Goal: Information Seeking & Learning: Learn about a topic

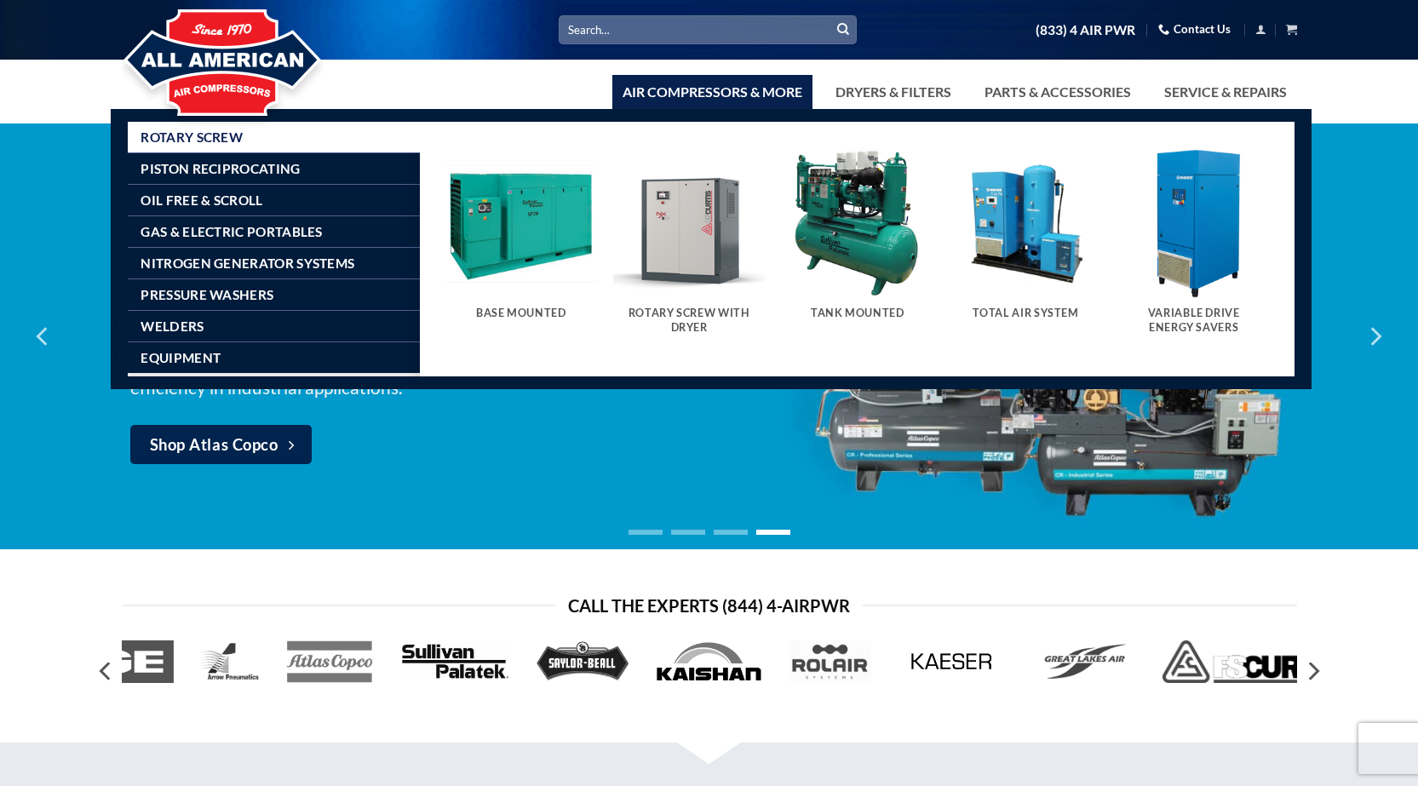
click at [675, 225] on img "Visit product category Rotary Screw With Dryer" at bounding box center [689, 223] width 152 height 152
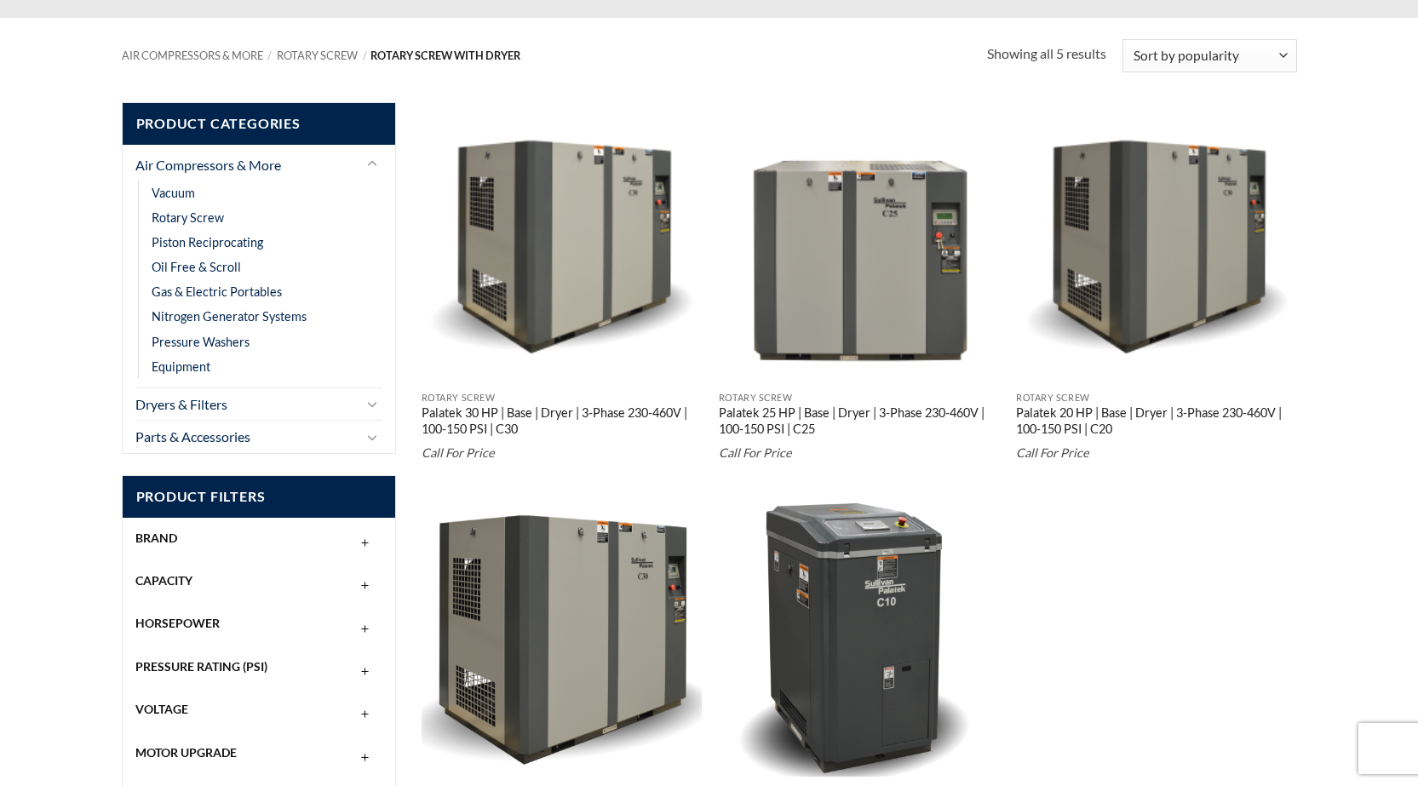
scroll to position [255, 0]
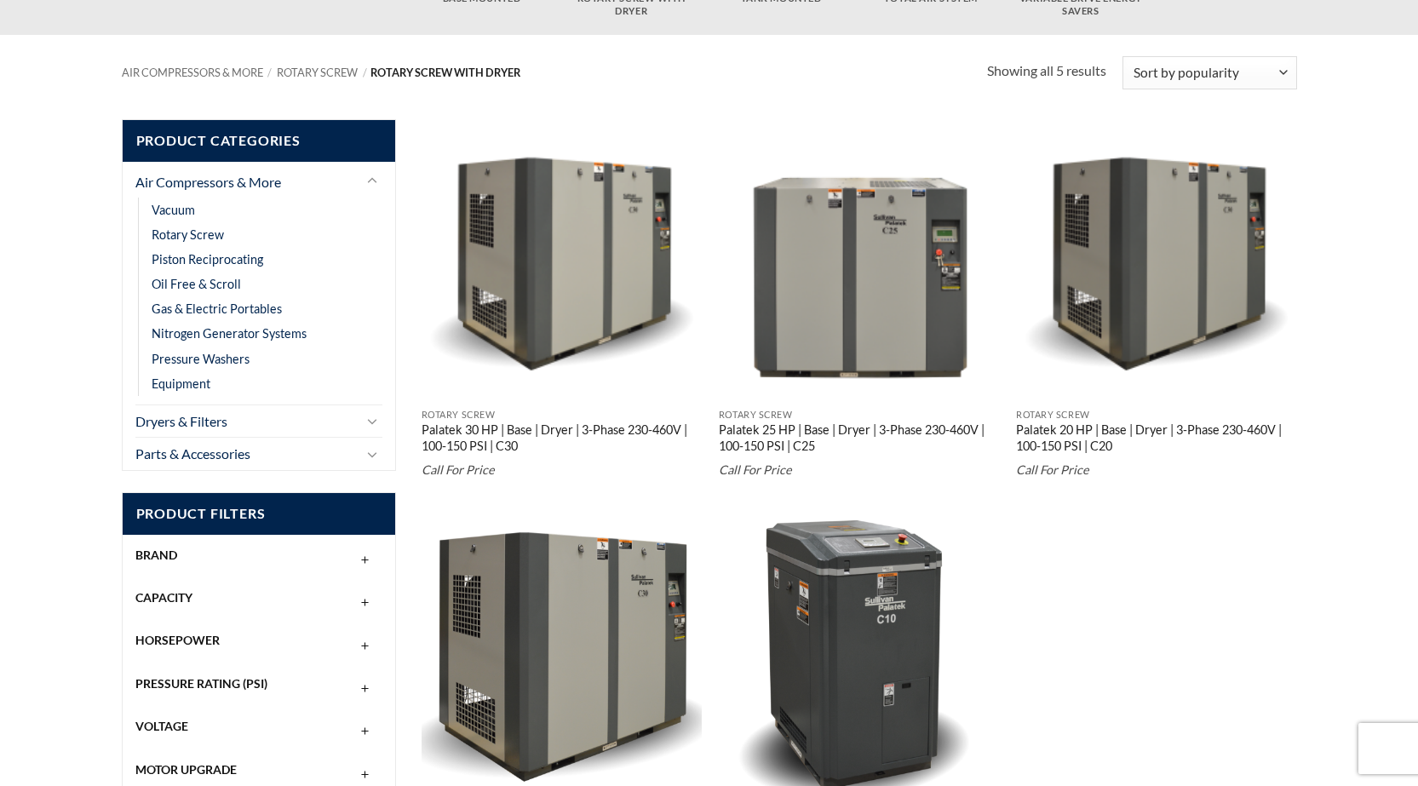
click at [593, 244] on img "Palatek 30 HP | Base | Dryer | 3-Phase 230-460V | 100-150 PSI | C30" at bounding box center [561, 259] width 281 height 281
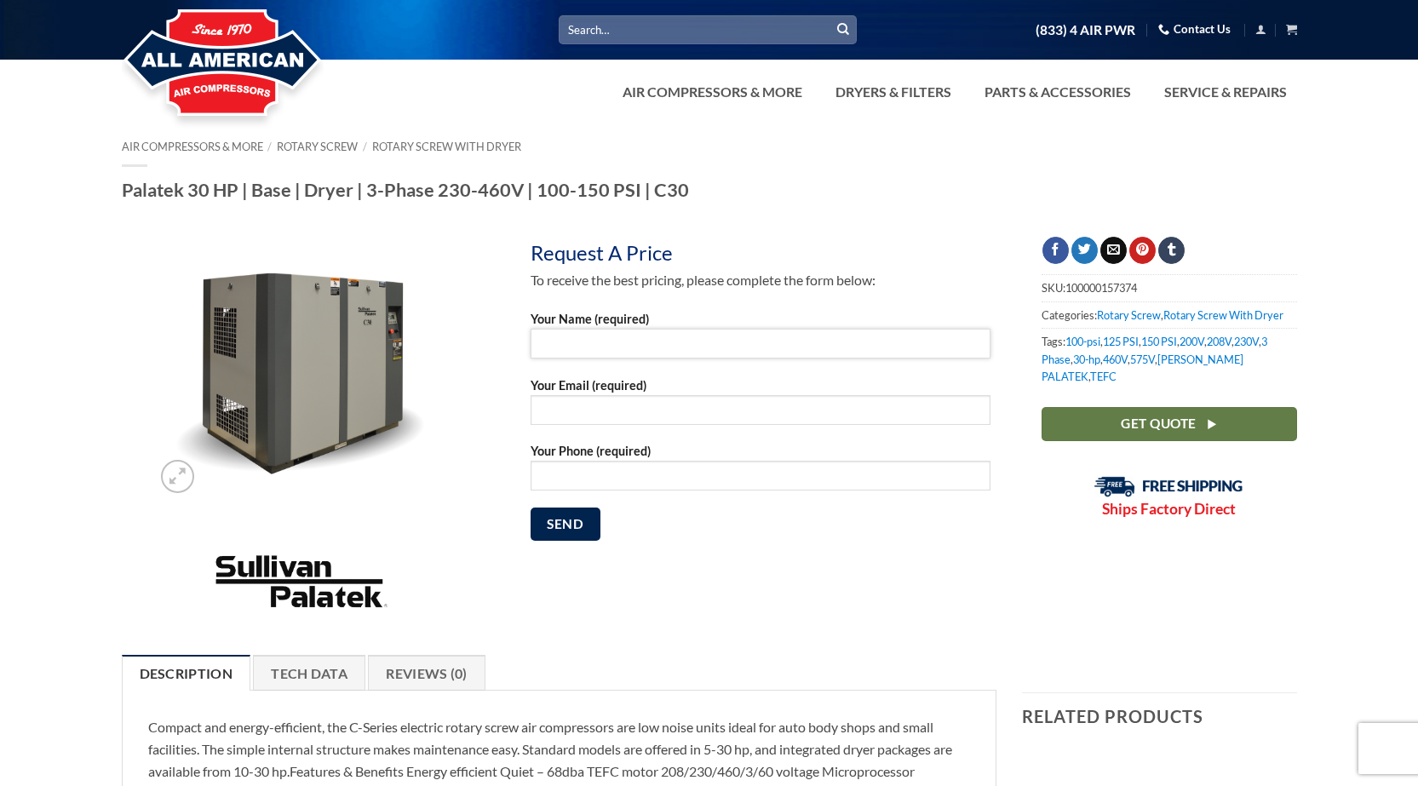
click at [554, 349] on input "Your Name (required)" at bounding box center [760, 344] width 460 height 30
type input "Greg Limones"
type input "greg@cjmetals.com"
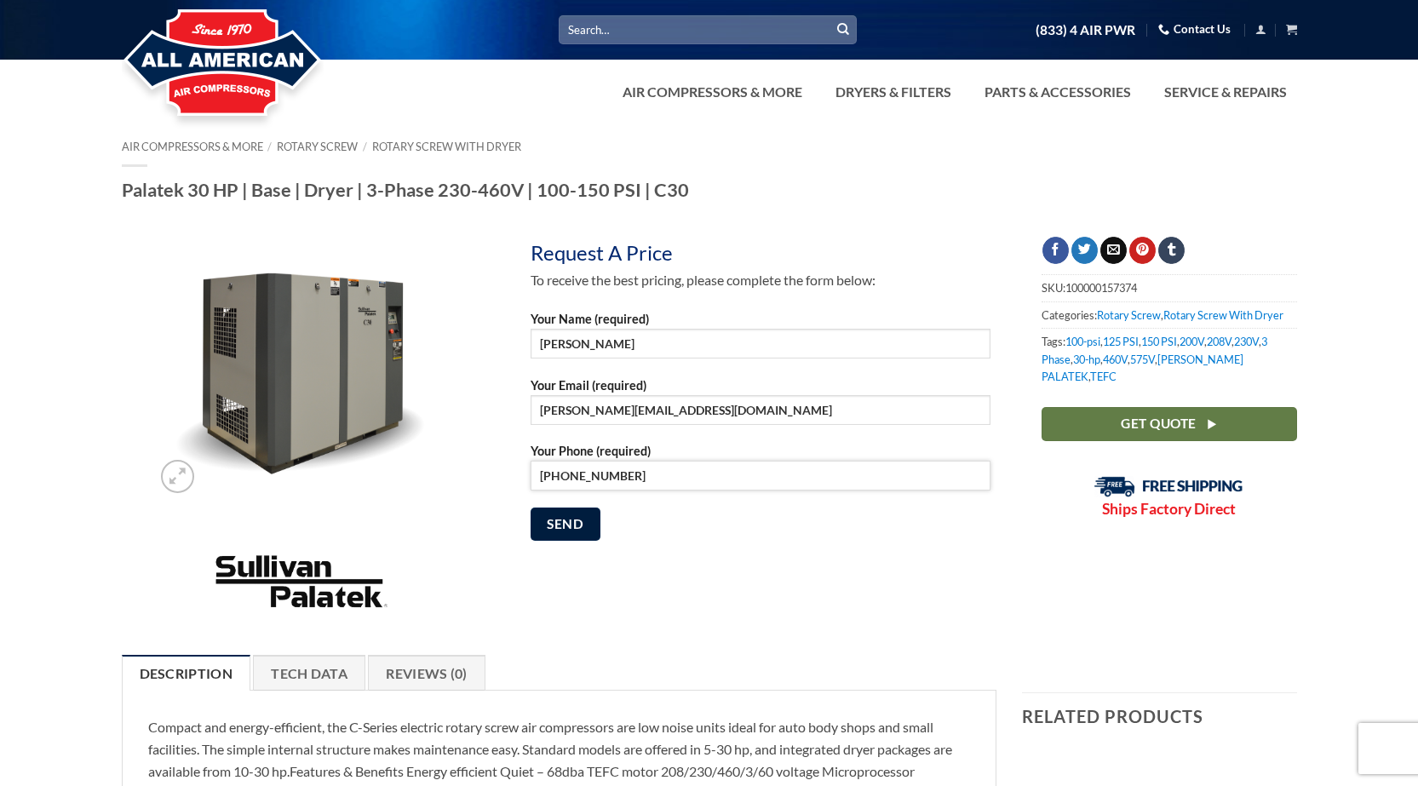
type input "562-663-8900"
click at [559, 530] on input "Send" at bounding box center [565, 523] width 70 height 33
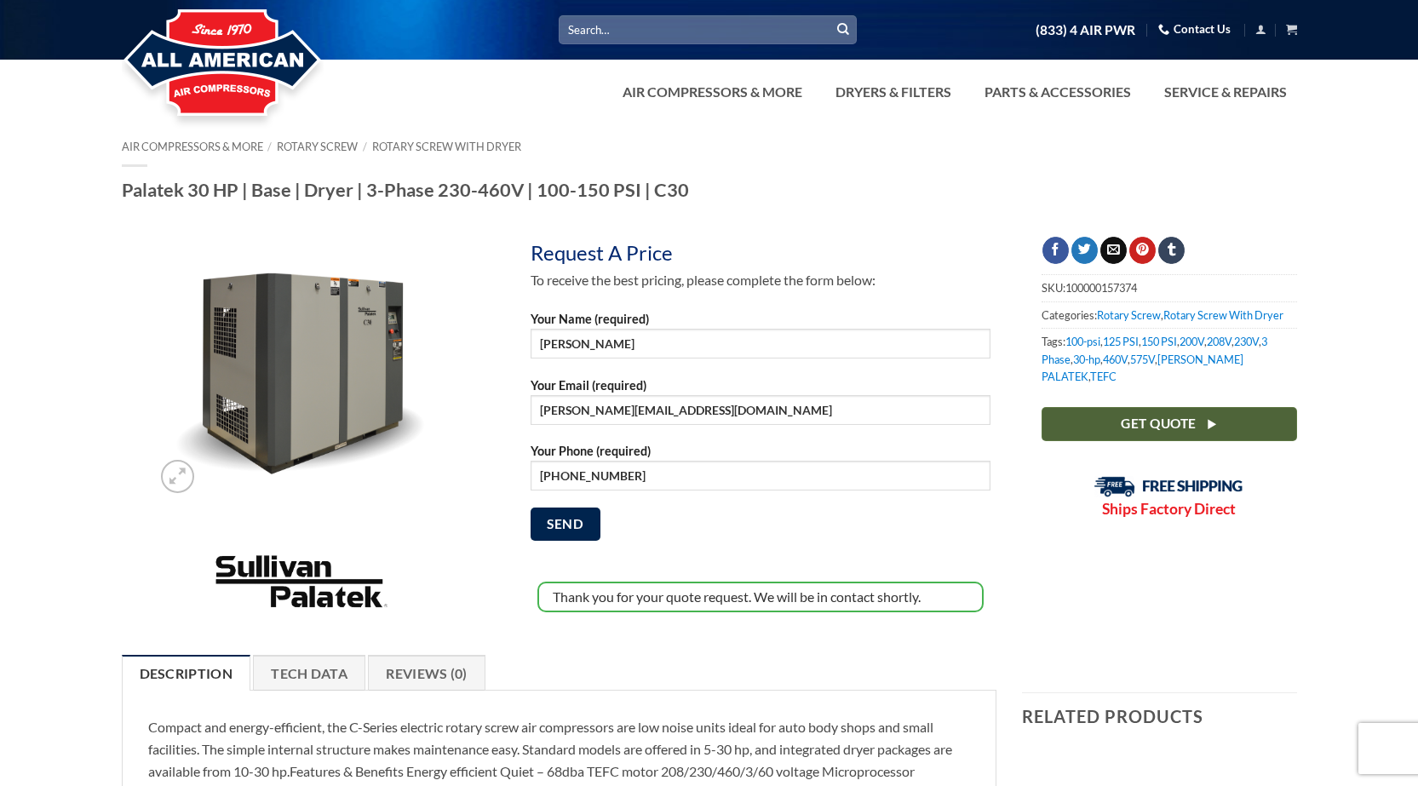
click at [1190, 413] on span "Get Quote" at bounding box center [1157, 423] width 75 height 21
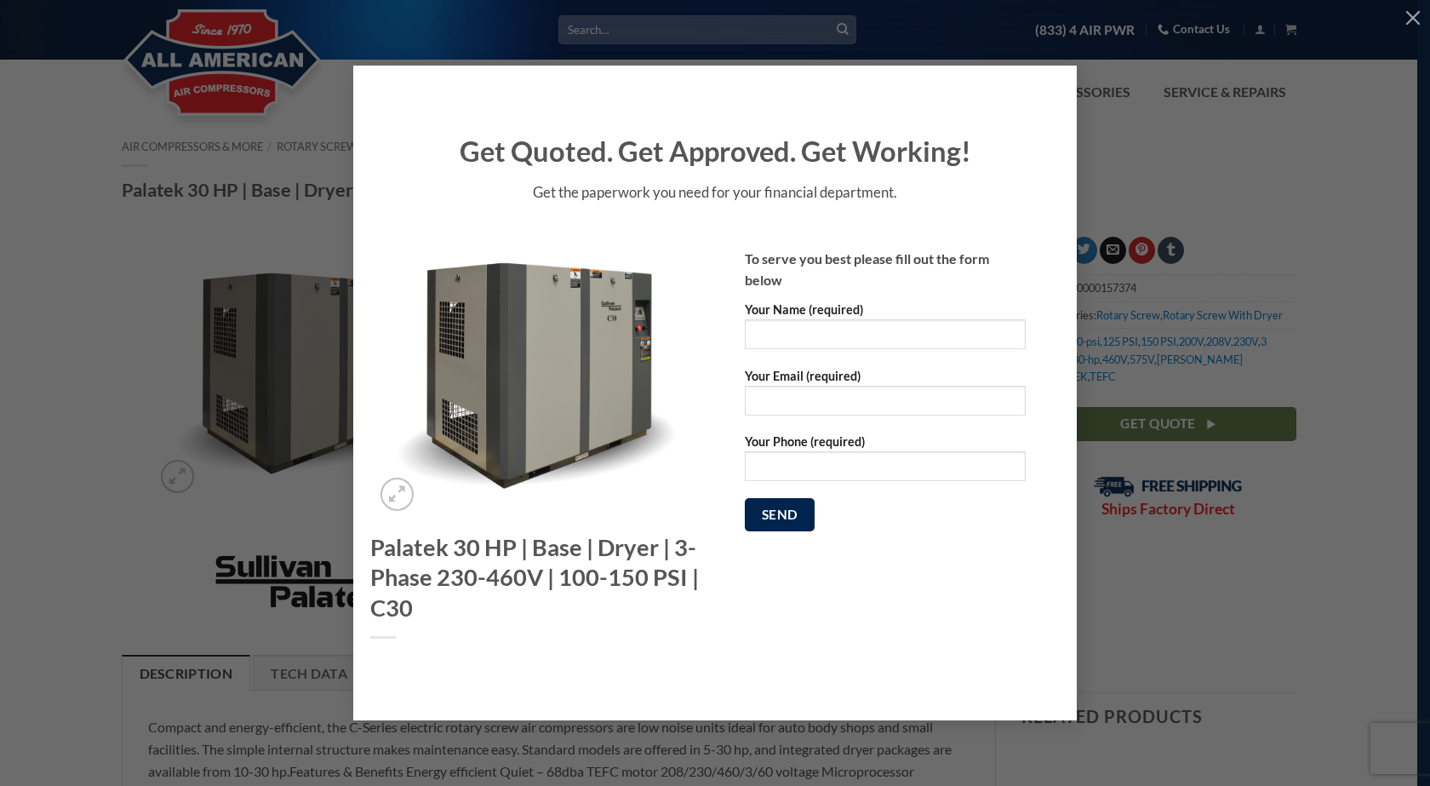
click at [1296, 141] on div "Get Quoted. Get Approved. Get Working! Get the paperwork you need for your fina…" at bounding box center [715, 393] width 1379 height 655
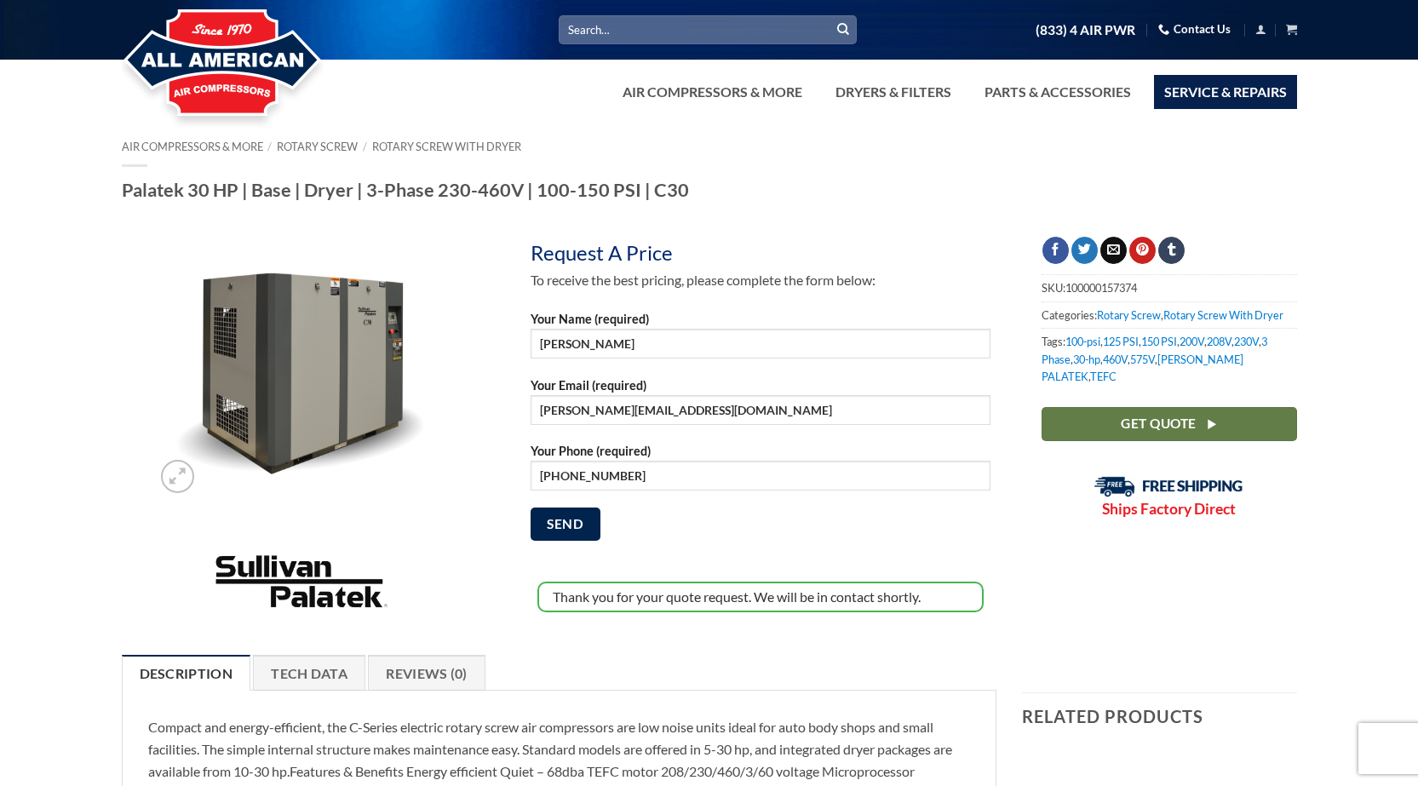
click at [1209, 96] on link "Service & Repairs" at bounding box center [1225, 92] width 143 height 34
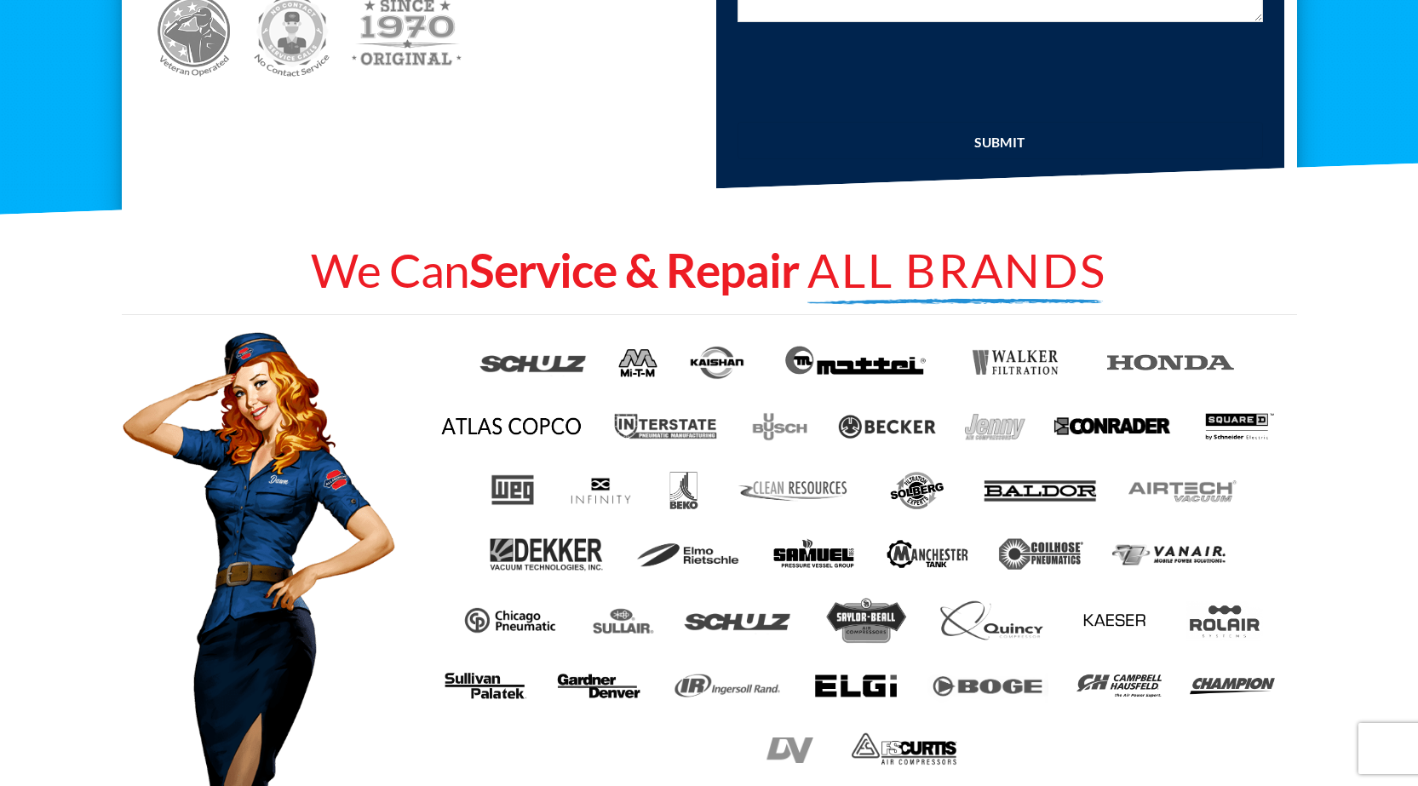
scroll to position [766, 0]
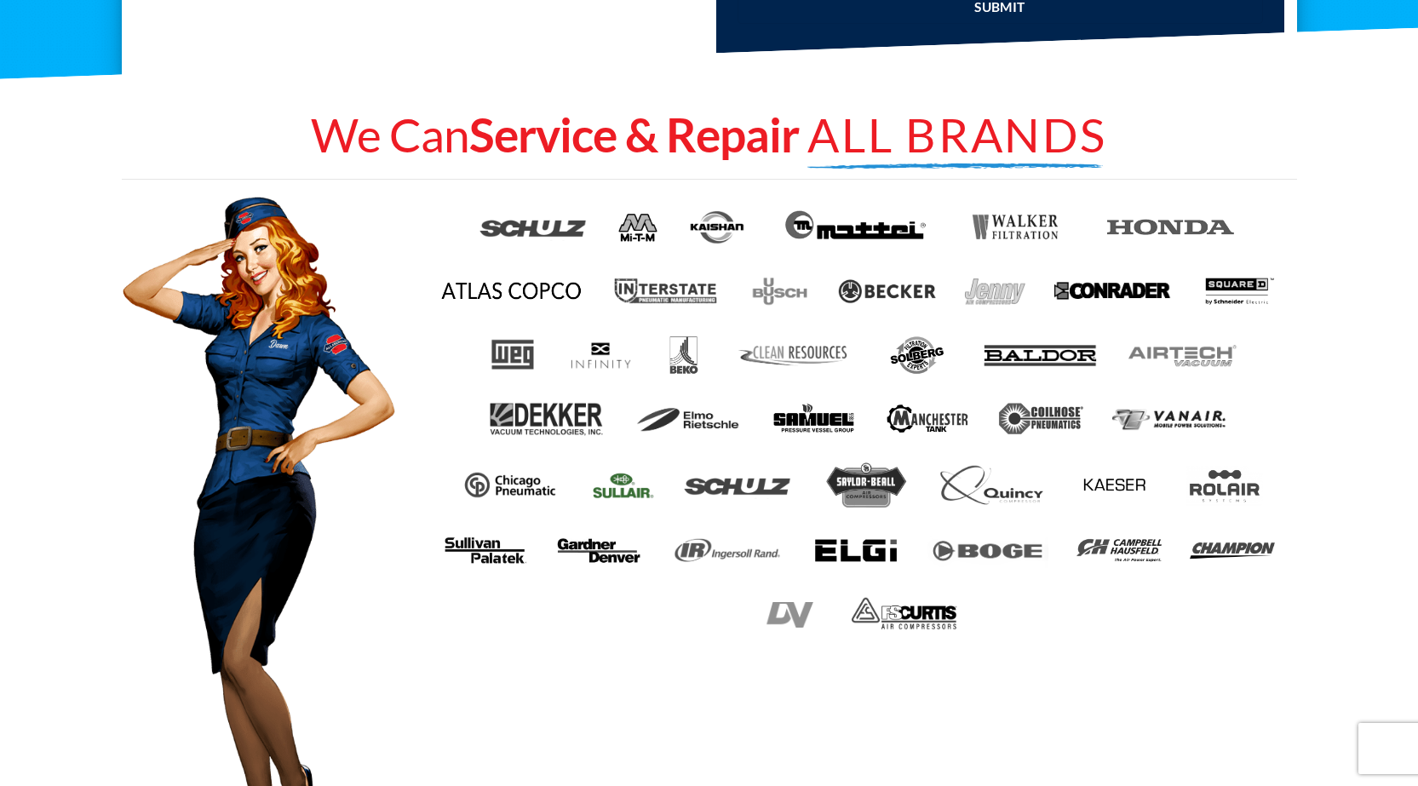
click at [618, 490] on img at bounding box center [623, 485] width 61 height 34
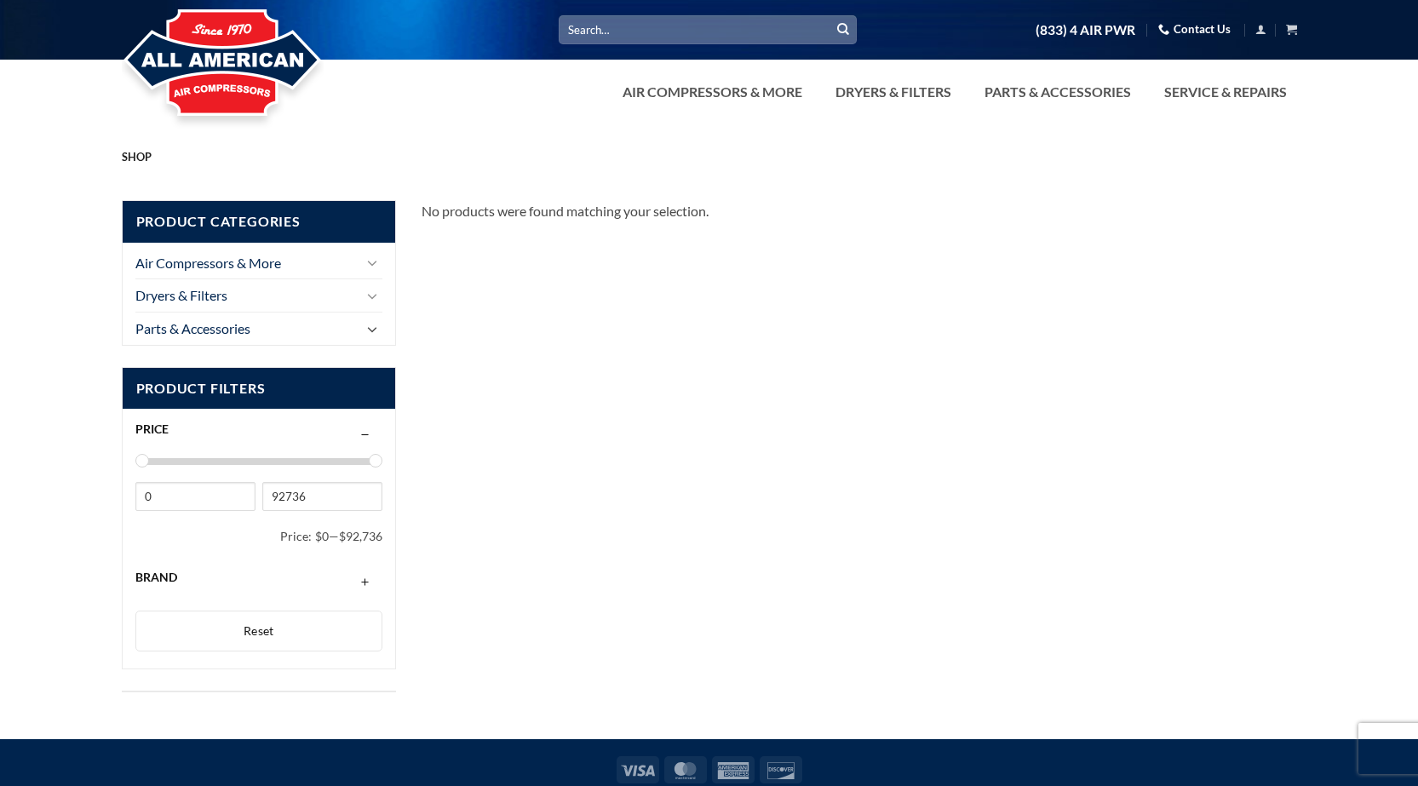
click at [367, 326] on icon "Toggle" at bounding box center [372, 329] width 10 height 19
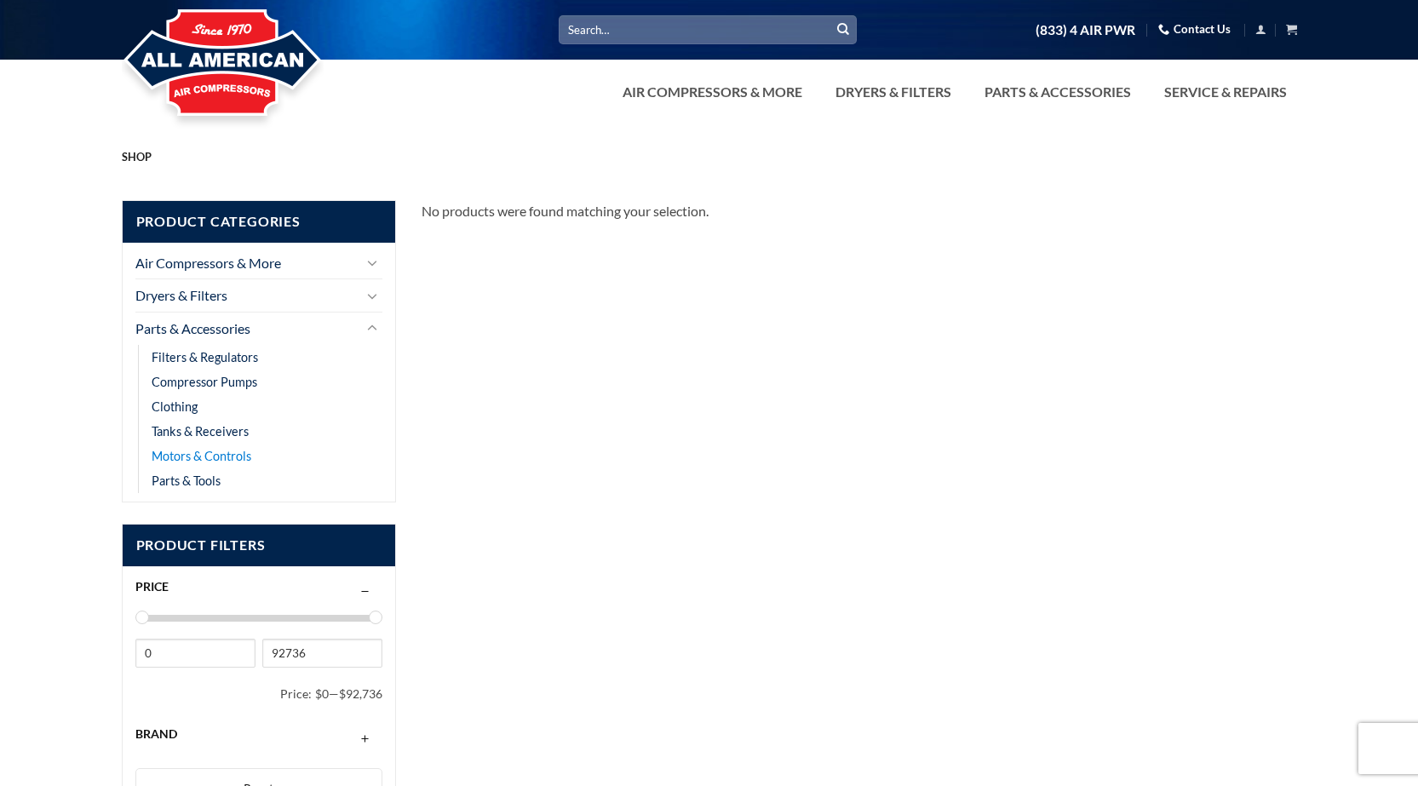
click at [184, 459] on link "Motors & Controls" at bounding box center [202, 456] width 100 height 25
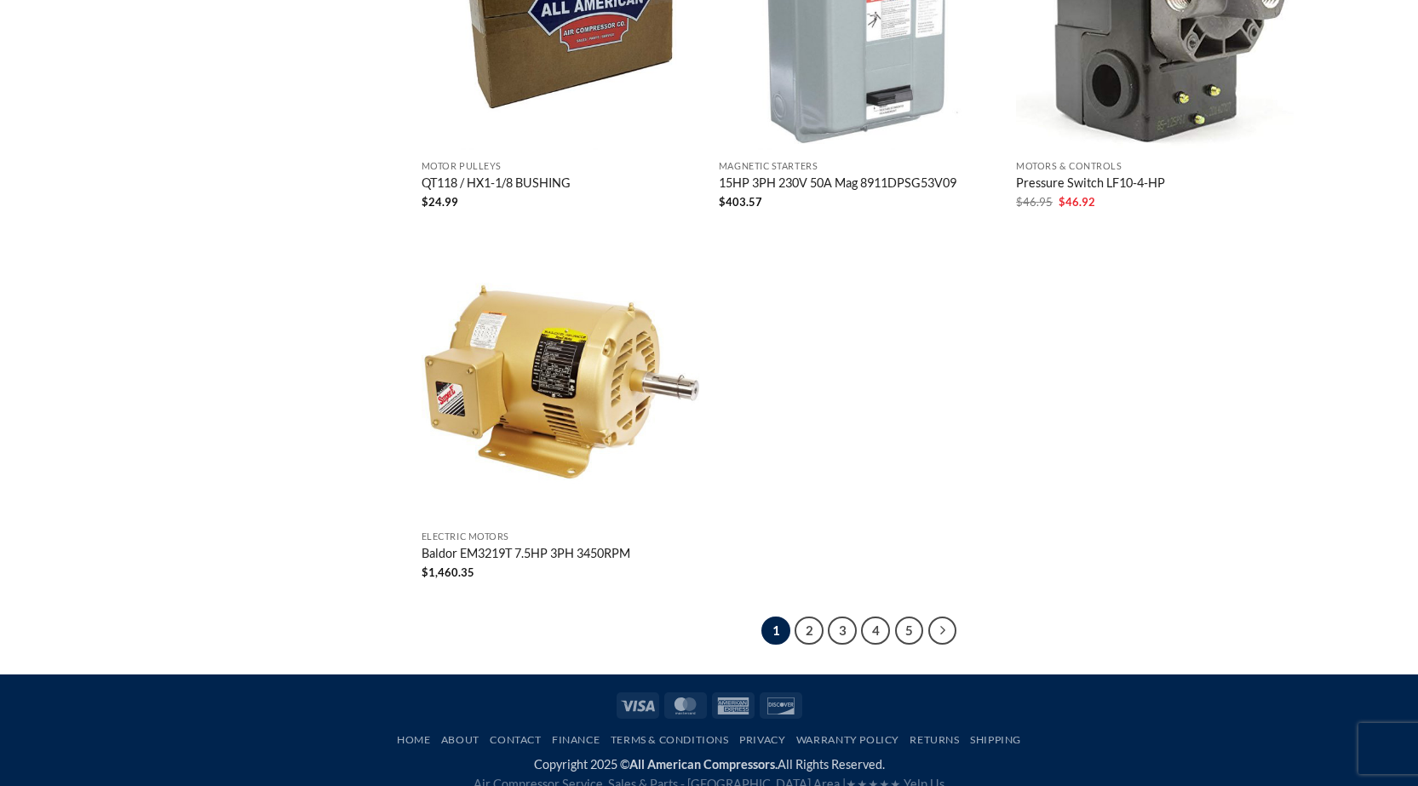
scroll to position [3182, 0]
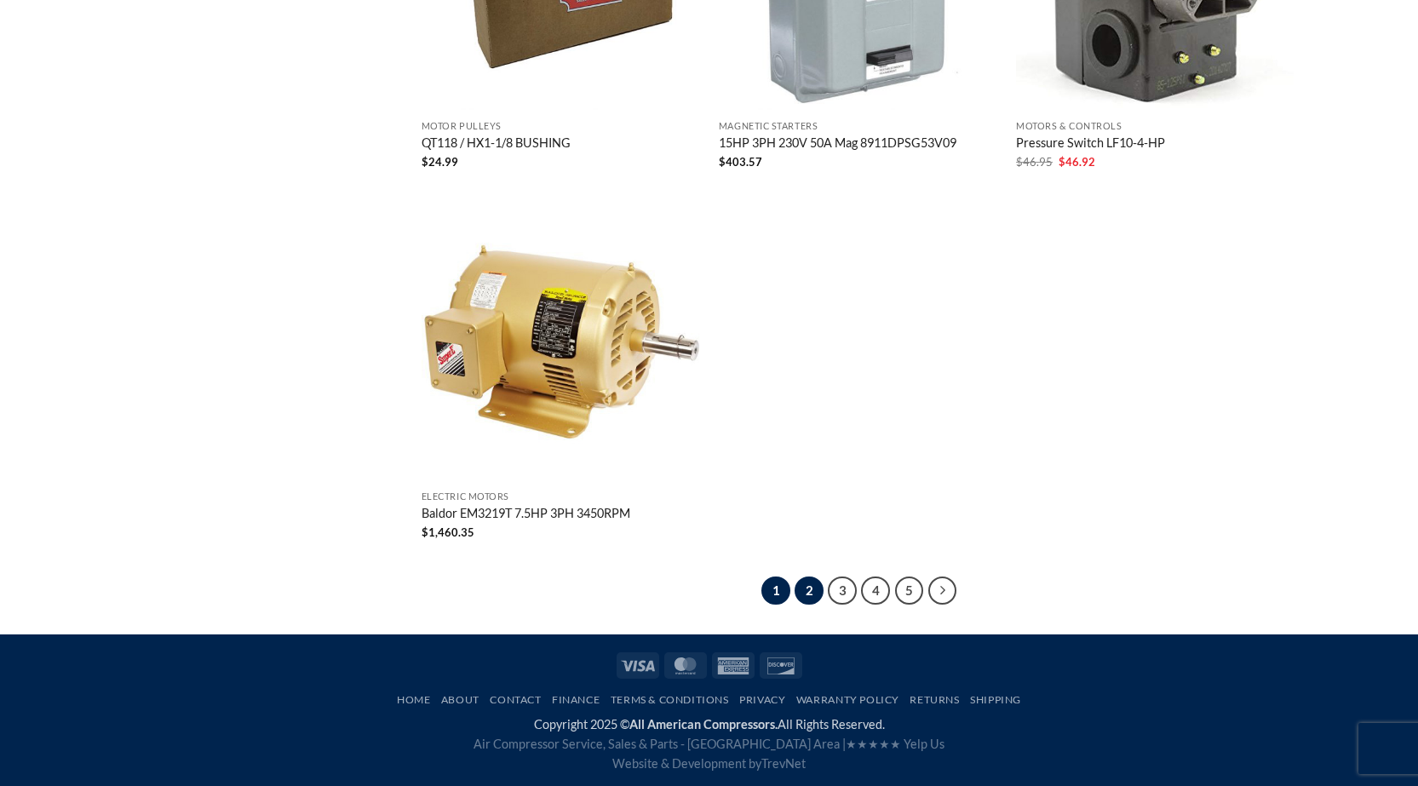
click at [815, 590] on link "2" at bounding box center [808, 590] width 29 height 29
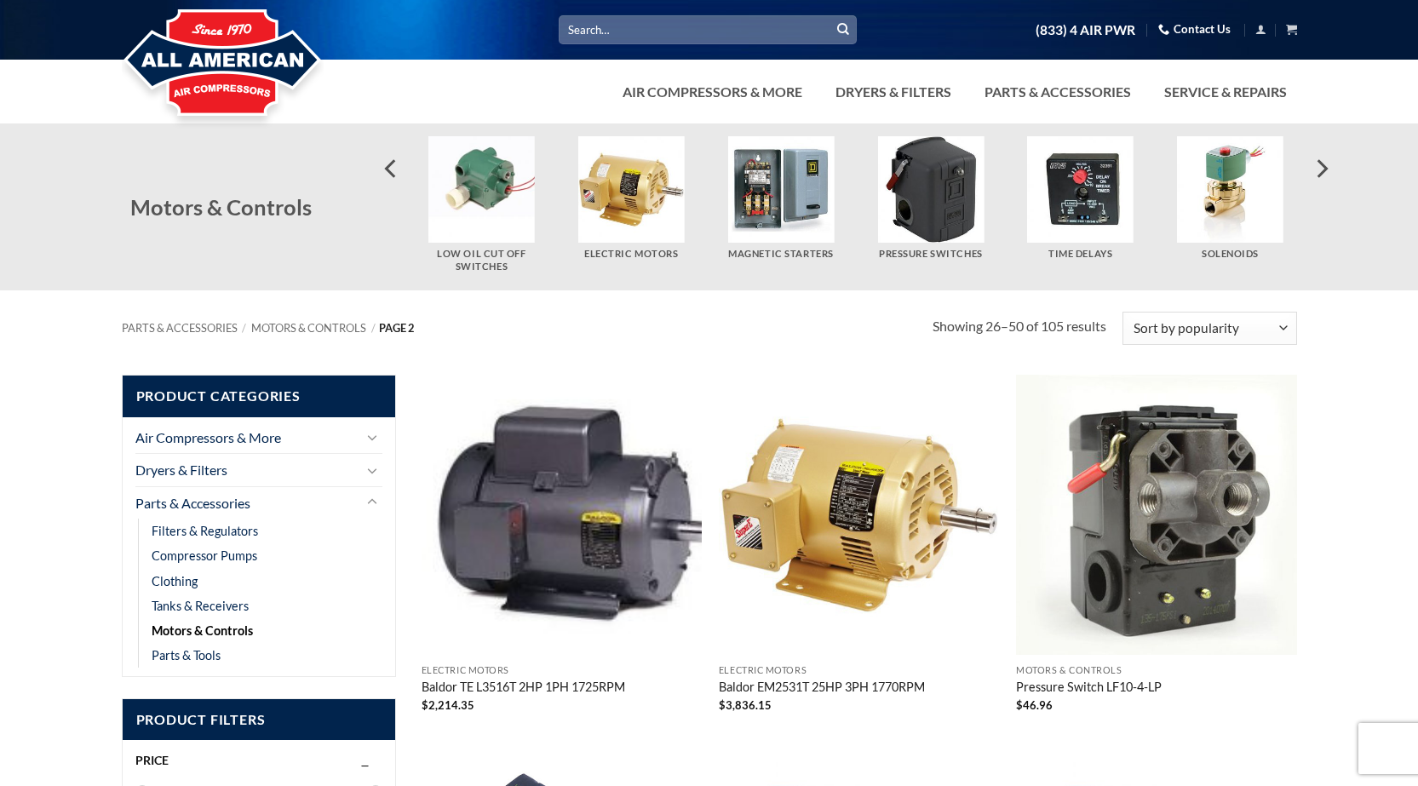
click at [945, 209] on img "Visit product category Pressure Switches" at bounding box center [930, 189] width 106 height 106
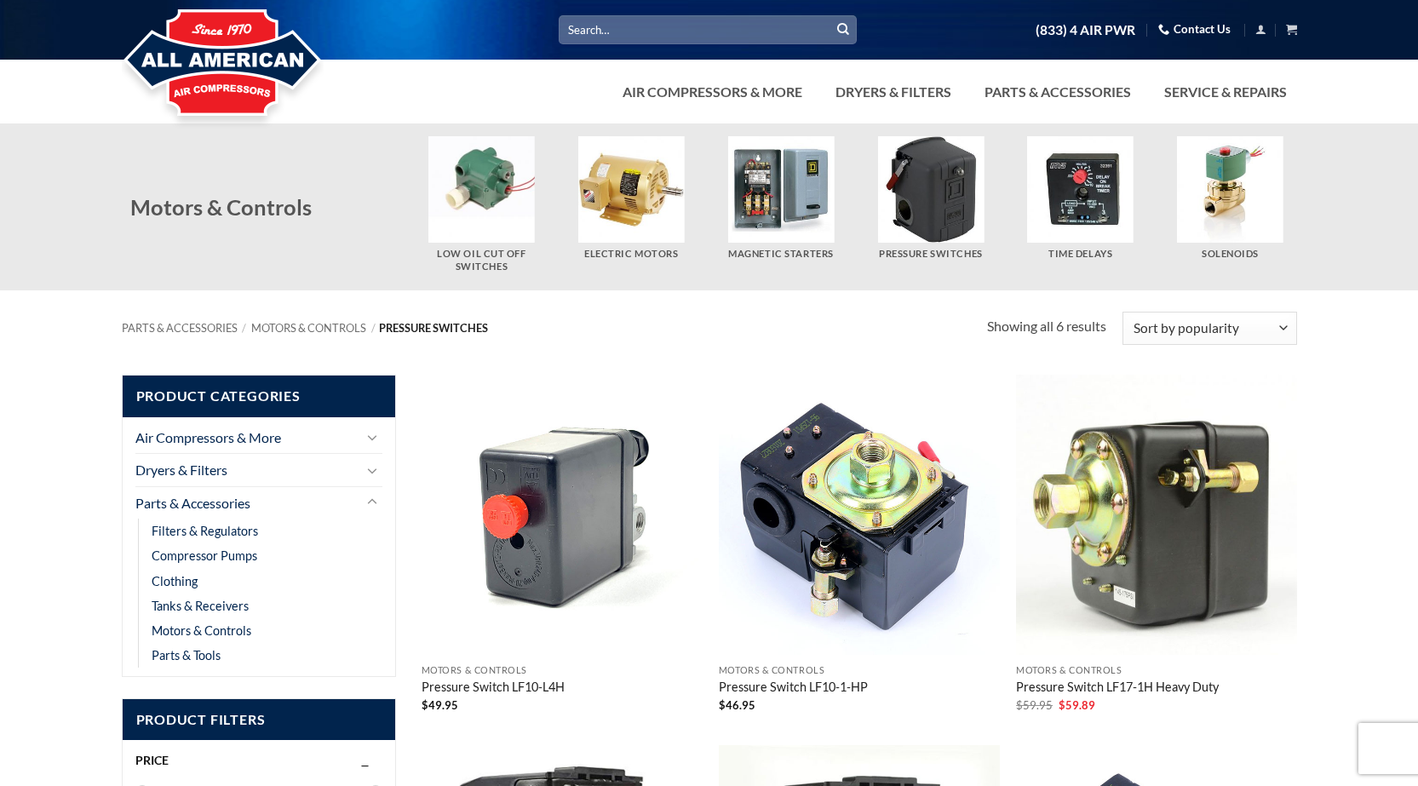
click at [220, 66] on img at bounding box center [223, 64] width 202 height 136
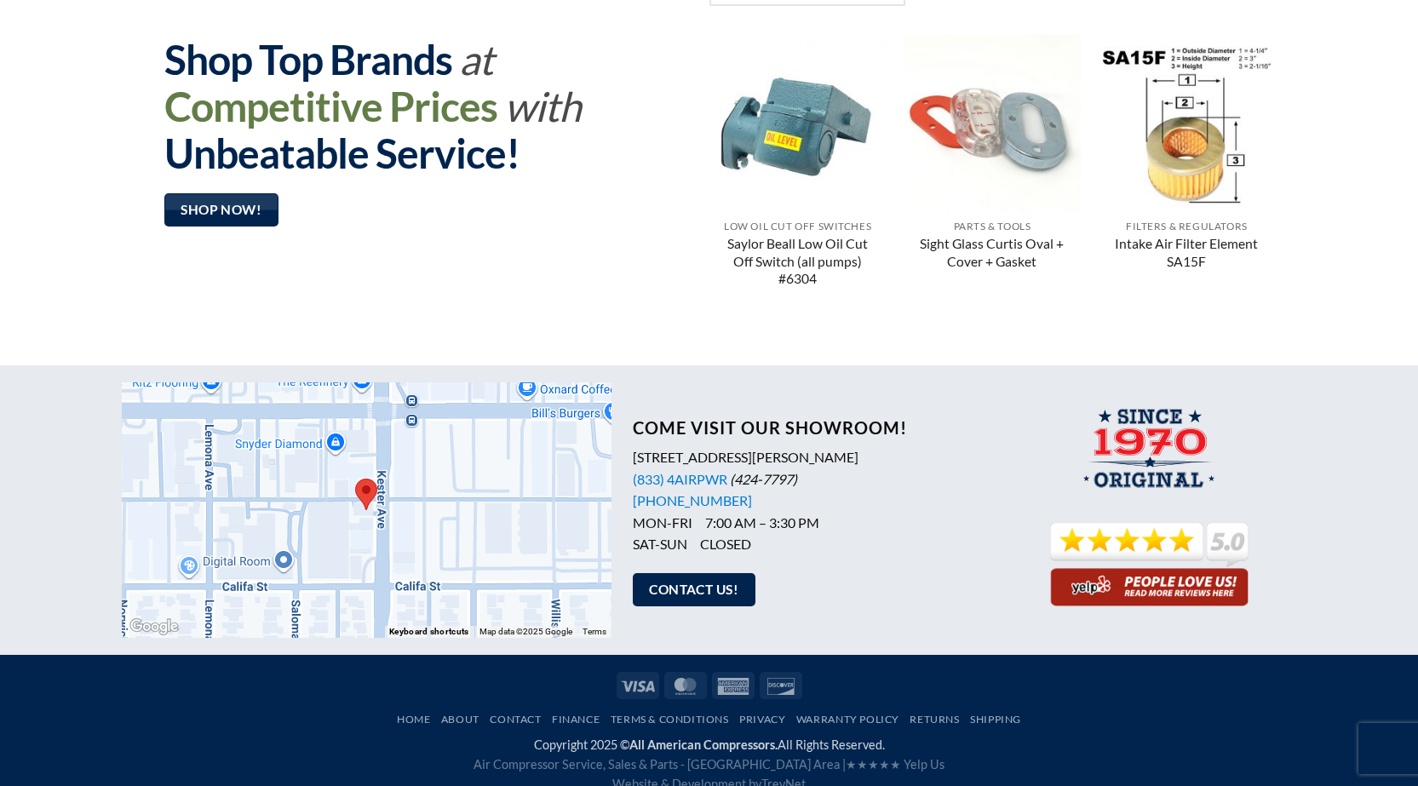
scroll to position [1341, 0]
